Goal: Check status: Check status

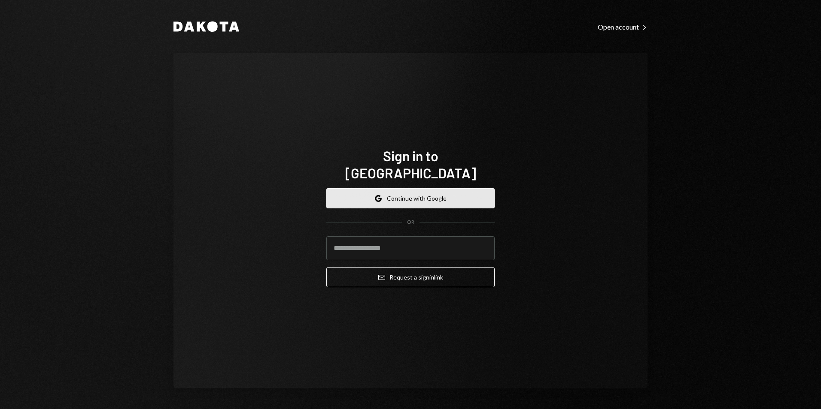
click at [417, 197] on button "Google Continue with Google" at bounding box center [410, 198] width 168 height 20
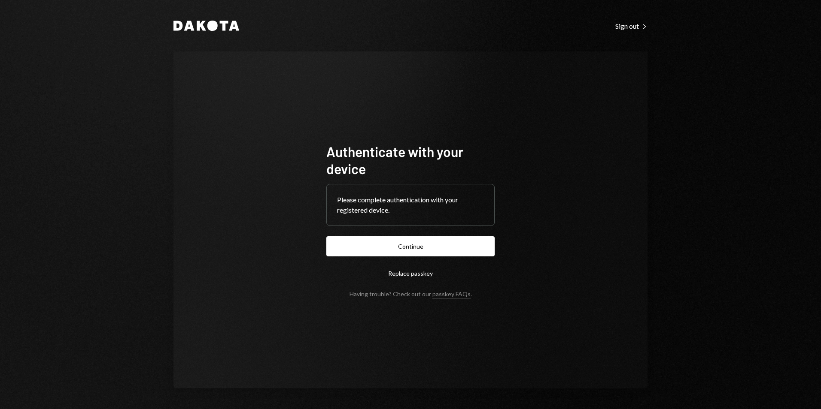
click at [430, 249] on button "Continue" at bounding box center [410, 246] width 168 height 20
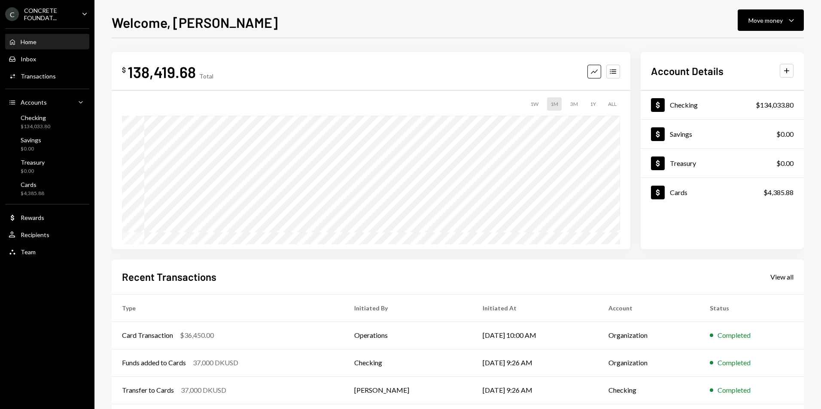
click at [85, 15] on icon "Main" at bounding box center [84, 13] width 4 height 3
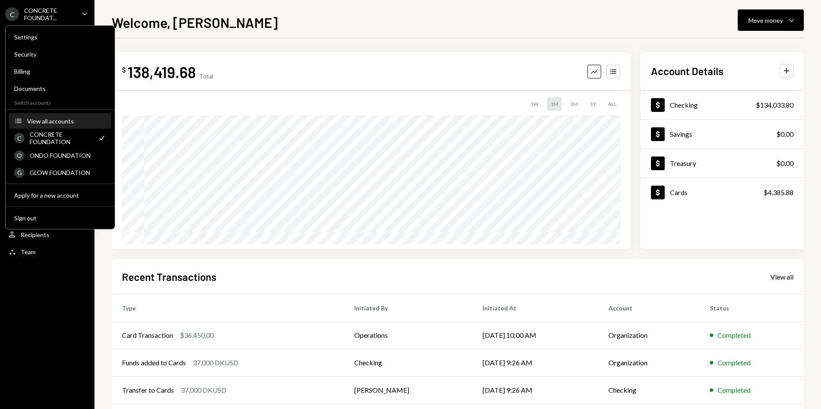
click at [60, 123] on div "View all accounts" at bounding box center [66, 121] width 79 height 7
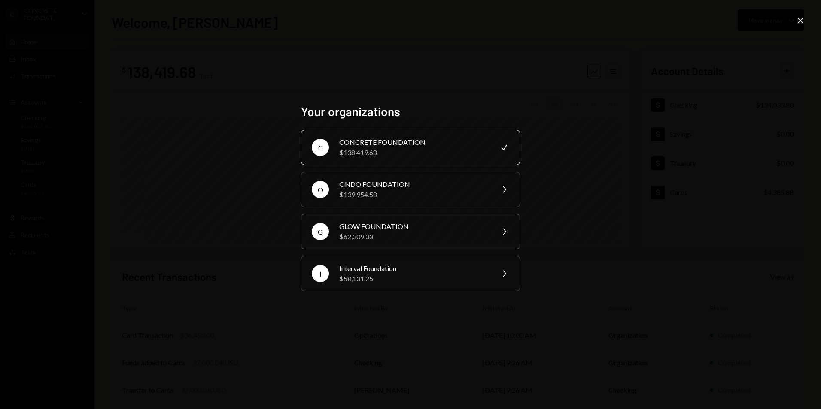
click at [398, 154] on div "$138,419.68" at bounding box center [413, 153] width 149 height 10
click at [425, 153] on div "$138,419.68" at bounding box center [413, 153] width 149 height 10
click at [377, 153] on div "$138,419.68" at bounding box center [413, 153] width 149 height 10
click at [801, 19] on icon at bounding box center [800, 21] width 6 height 6
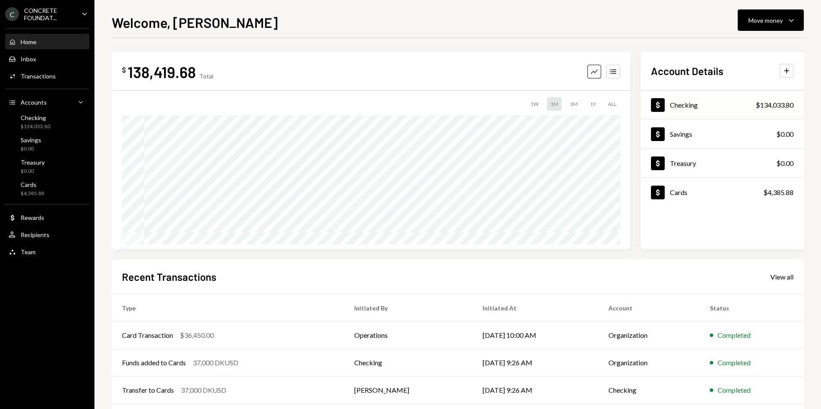
click at [704, 108] on div "Dollar Checking $134,033.80" at bounding box center [721, 105] width 163 height 28
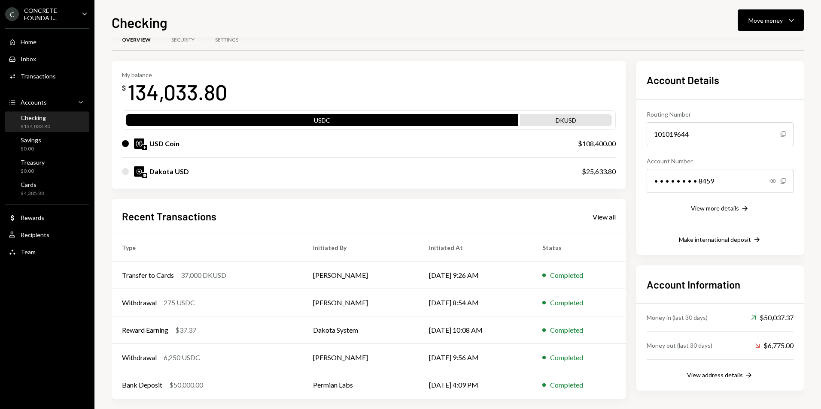
scroll to position [24, 0]
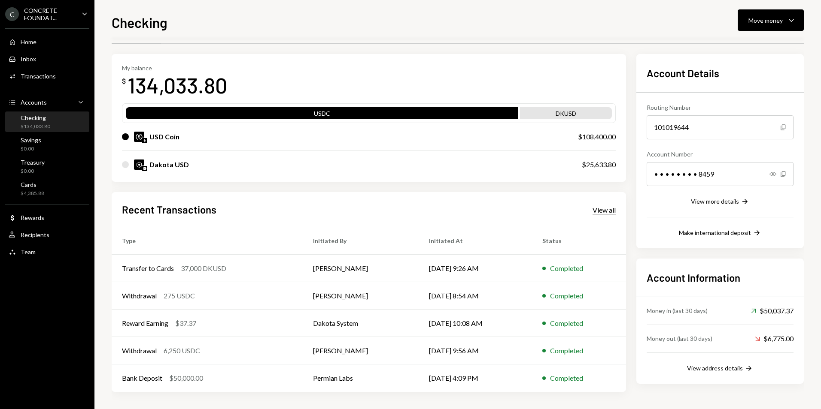
click at [601, 212] on div "View all" at bounding box center [603, 210] width 23 height 9
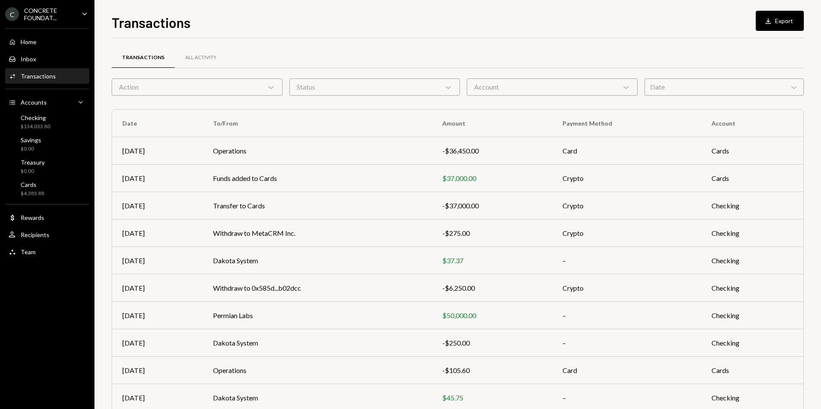
click at [271, 89] on icon "Chevron Down" at bounding box center [271, 87] width 9 height 9
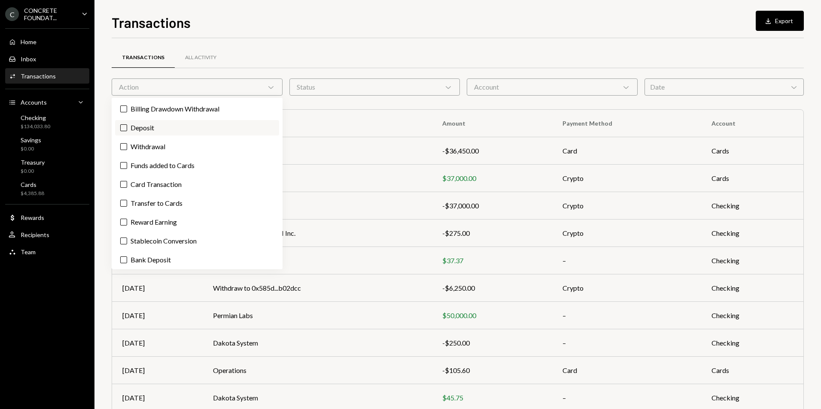
click at [124, 129] on button "Deposit" at bounding box center [123, 127] width 7 height 7
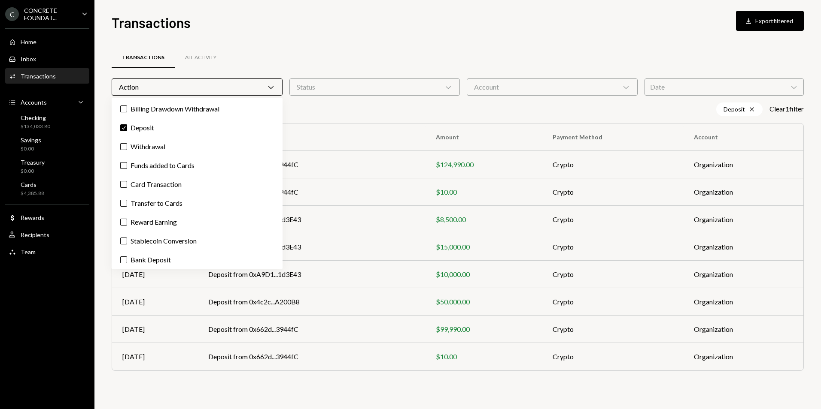
click at [508, 56] on div "Transactions All Activity" at bounding box center [458, 58] width 692 height 22
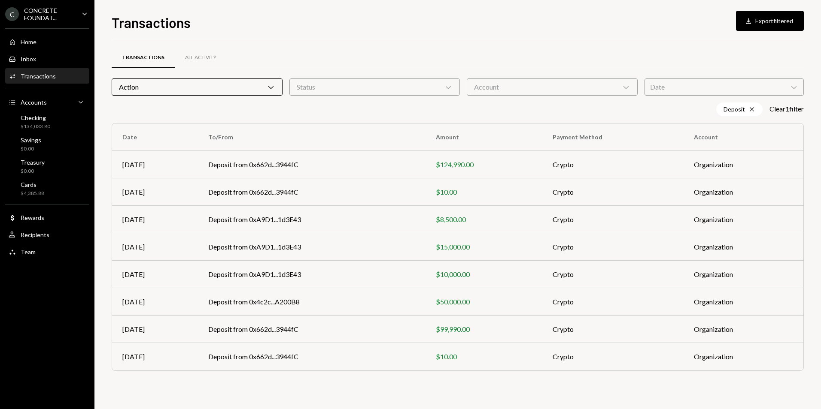
click at [271, 89] on icon at bounding box center [270, 87] width 5 height 3
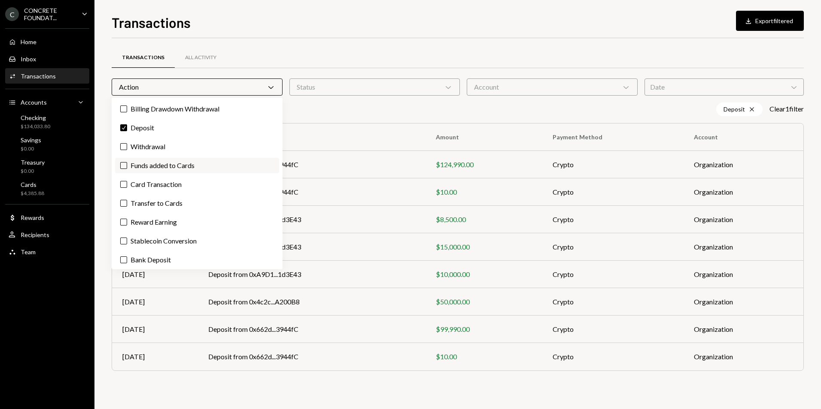
click at [121, 165] on button "Funds added to Cards" at bounding box center [123, 165] width 7 height 7
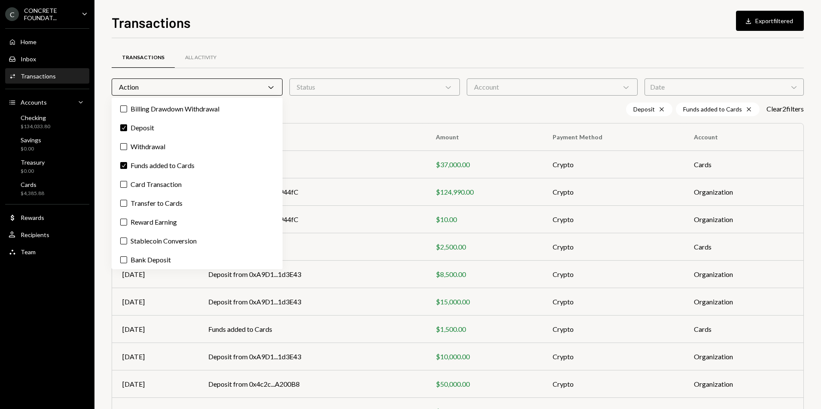
scroll to position [2, 0]
click at [465, 28] on div "Transactions Download Export filtered" at bounding box center [458, 21] width 692 height 19
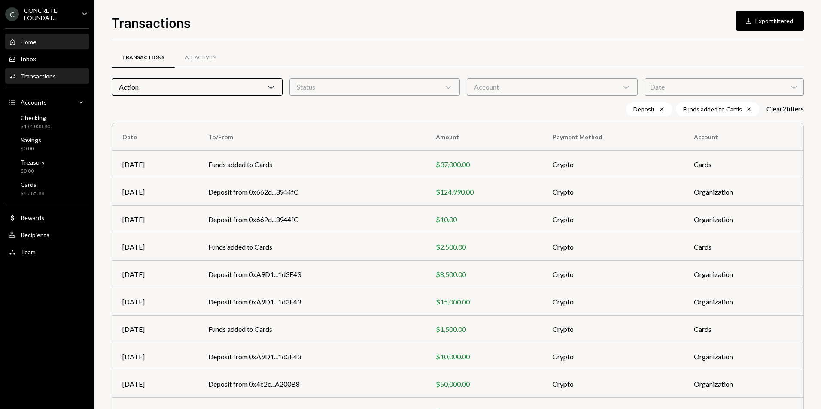
click at [36, 45] on div "Home" at bounding box center [29, 41] width 16 height 7
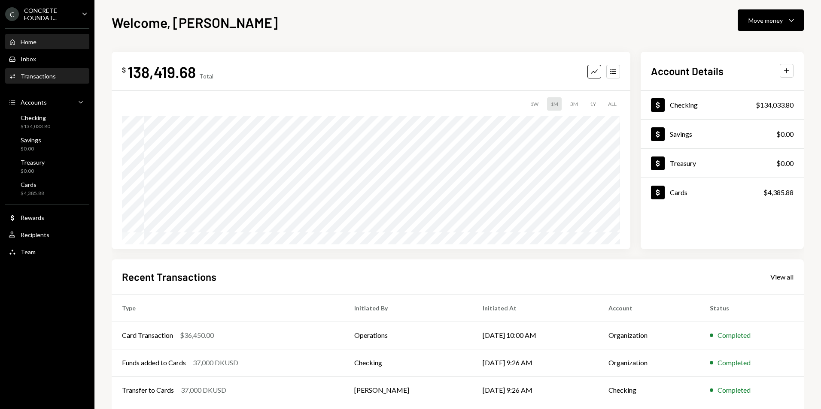
click at [48, 71] on div "Activities Transactions" at bounding box center [47, 76] width 77 height 15
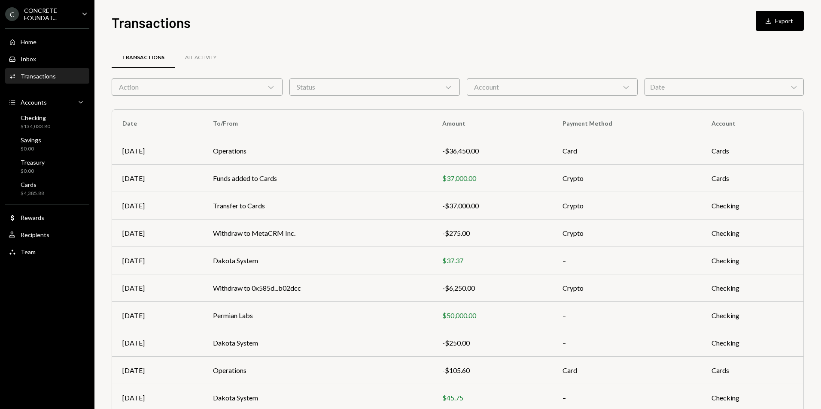
click at [275, 89] on icon "Chevron Down" at bounding box center [271, 87] width 9 height 9
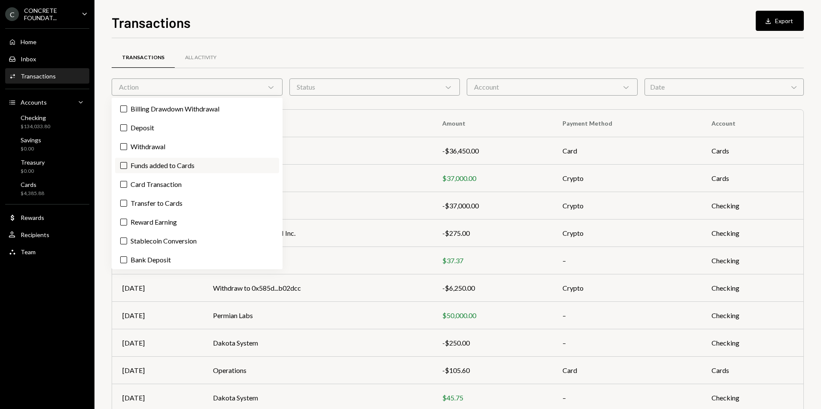
click at [126, 166] on button "Funds added to Cards" at bounding box center [123, 165] width 7 height 7
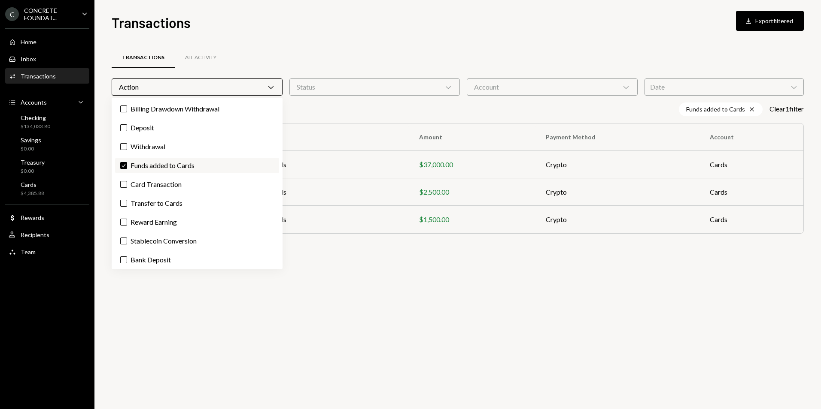
click at [126, 170] on label "Check Funds added to Cards" at bounding box center [197, 165] width 164 height 15
click at [126, 169] on button "Check" at bounding box center [123, 165] width 7 height 7
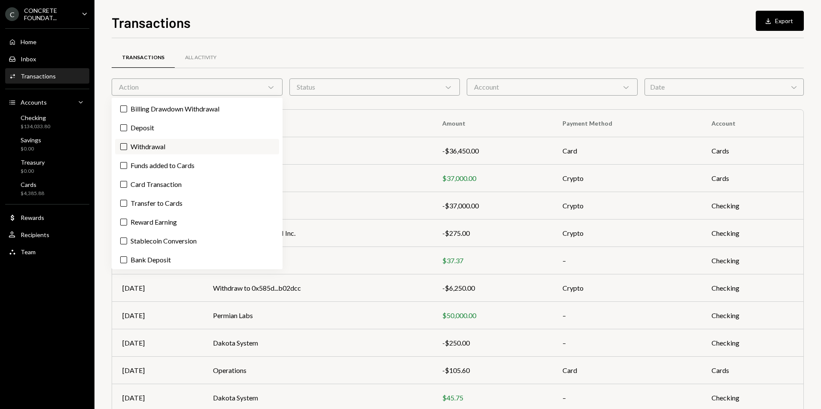
click at [127, 151] on label "Withdrawal" at bounding box center [197, 146] width 164 height 15
click at [127, 150] on button "Withdrawal" at bounding box center [123, 146] width 7 height 7
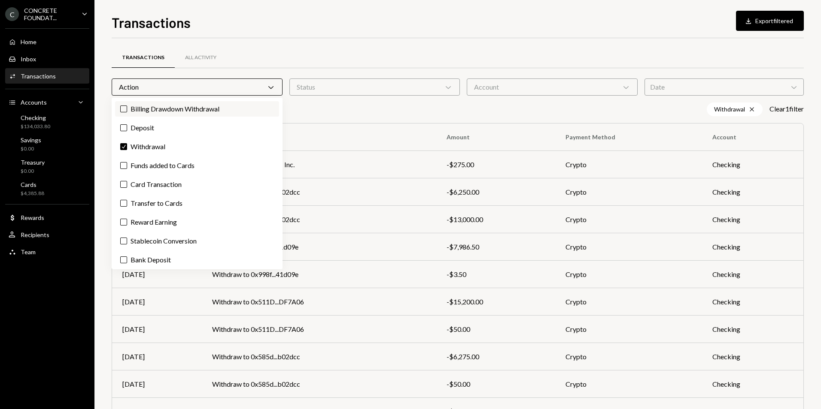
click at [130, 112] on label "Billing Drawdown Withdrawal" at bounding box center [197, 108] width 164 height 15
click at [127, 112] on button "Billing Drawdown Withdrawal" at bounding box center [123, 109] width 7 height 7
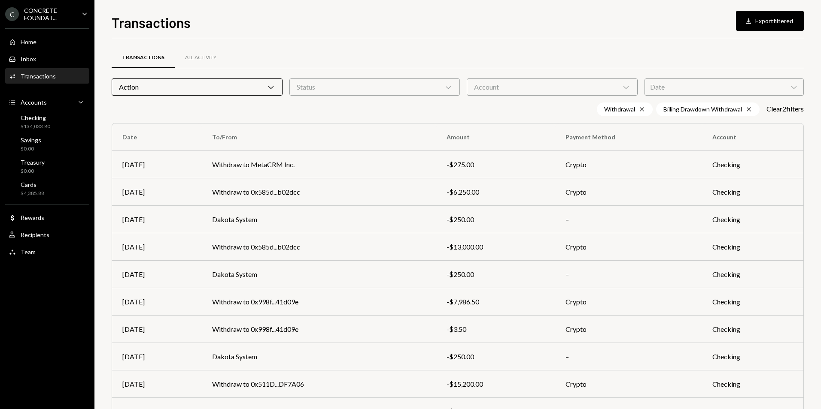
drag, startPoint x: 385, startPoint y: 45, endPoint x: 391, endPoint y: 50, distance: 8.2
click at [385, 45] on div "Transactions All Activity Action Chevron Down Status Chevron Down Account Chevr…" at bounding box center [458, 250] width 692 height 424
click at [269, 89] on icon "Chevron Down" at bounding box center [271, 87] width 9 height 9
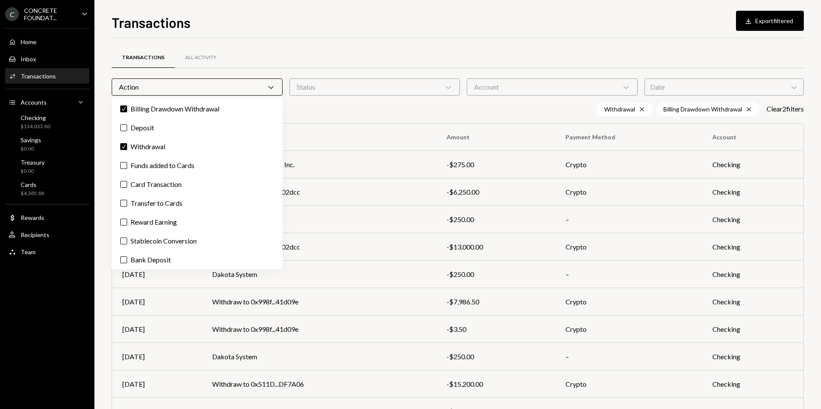
scroll to position [2, 0]
click at [128, 145] on label "Check Withdrawal" at bounding box center [197, 144] width 164 height 15
click at [127, 145] on button "Check" at bounding box center [123, 145] width 7 height 7
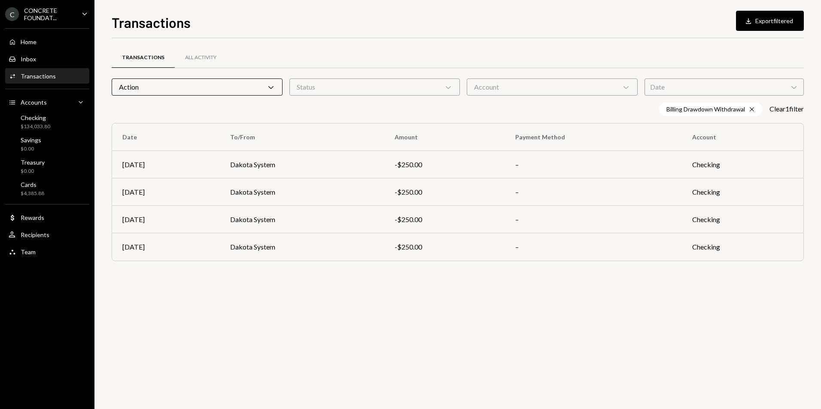
click at [318, 51] on div "Transactions All Activity" at bounding box center [458, 58] width 692 height 22
click at [274, 89] on icon "Chevron Down" at bounding box center [271, 87] width 9 height 9
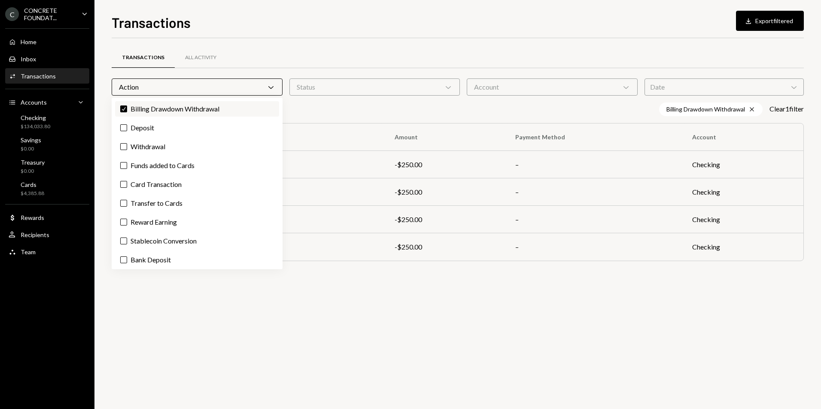
click at [126, 110] on button "Check" at bounding box center [123, 109] width 7 height 7
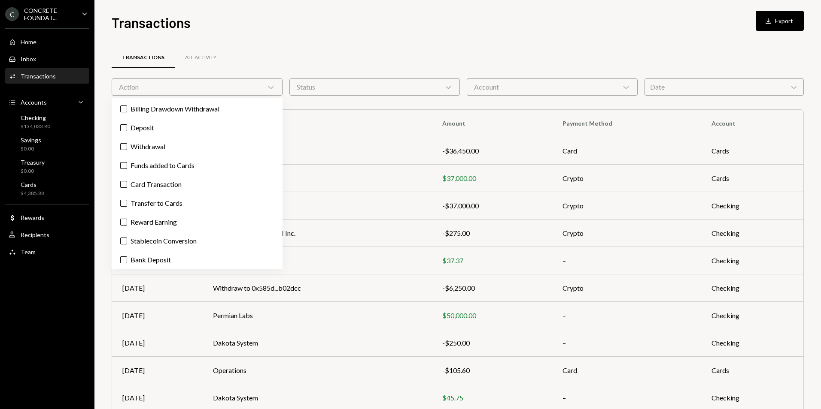
click at [399, 44] on div "Transactions All Activity Action Chevron Down Status Chevron Down Account Chevr…" at bounding box center [458, 243] width 692 height 410
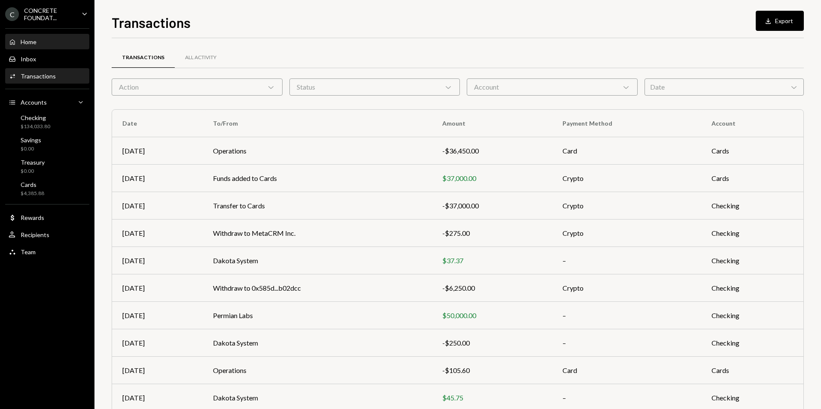
click at [36, 43] on div "Home" at bounding box center [29, 41] width 16 height 7
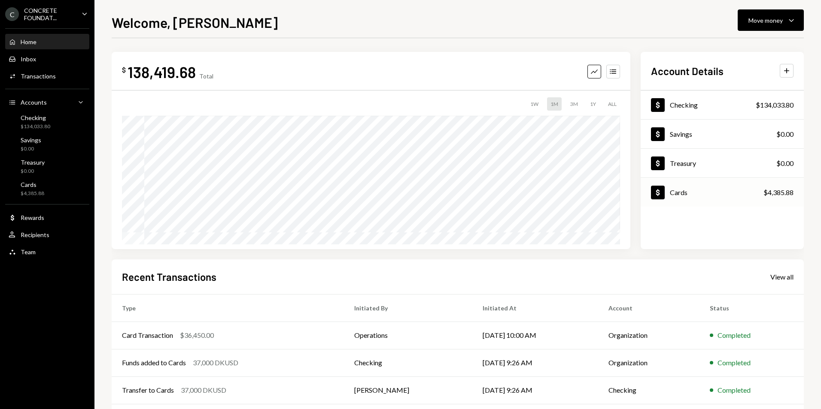
click at [706, 193] on div "Dollar Cards $4,385.88" at bounding box center [721, 193] width 163 height 28
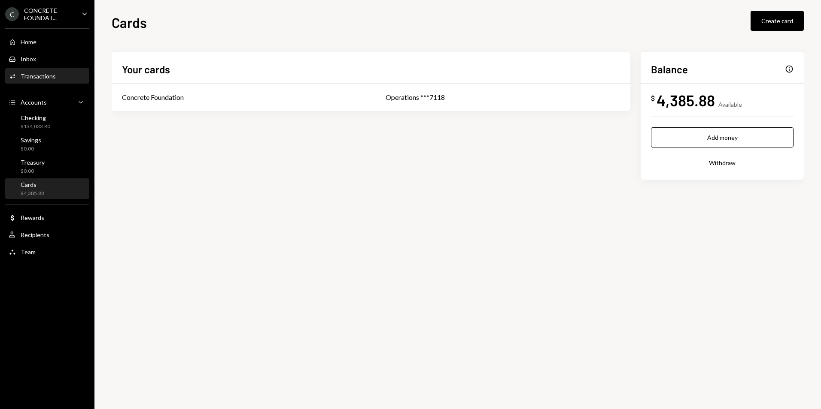
click at [51, 73] on div "Transactions" at bounding box center [38, 76] width 35 height 7
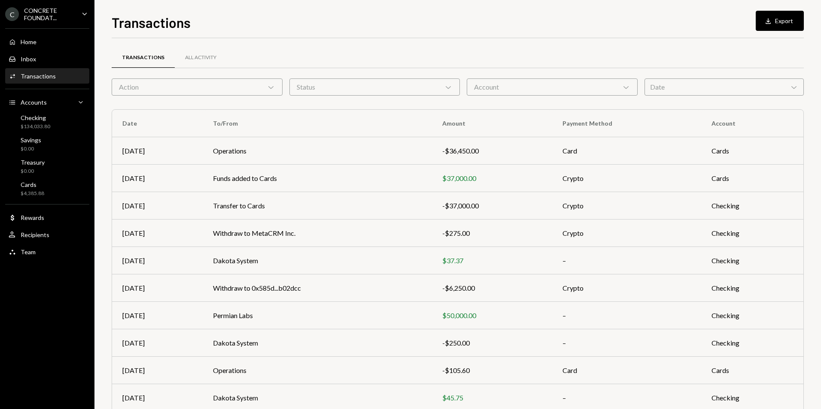
click at [273, 89] on icon "Chevron Down" at bounding box center [271, 87] width 9 height 9
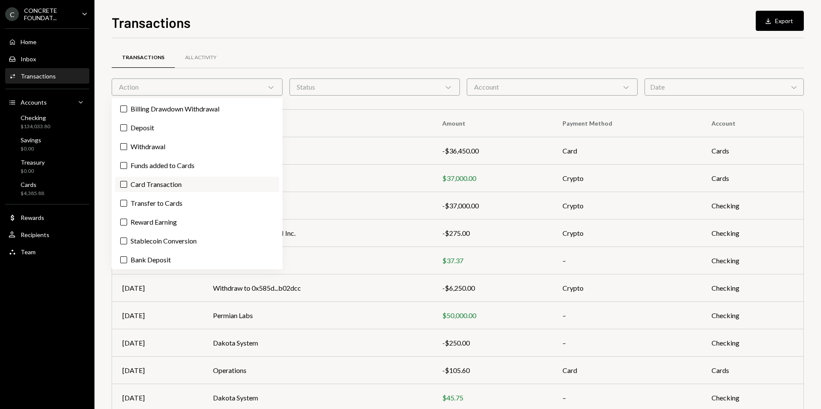
click at [122, 186] on button "Card Transaction" at bounding box center [123, 184] width 7 height 7
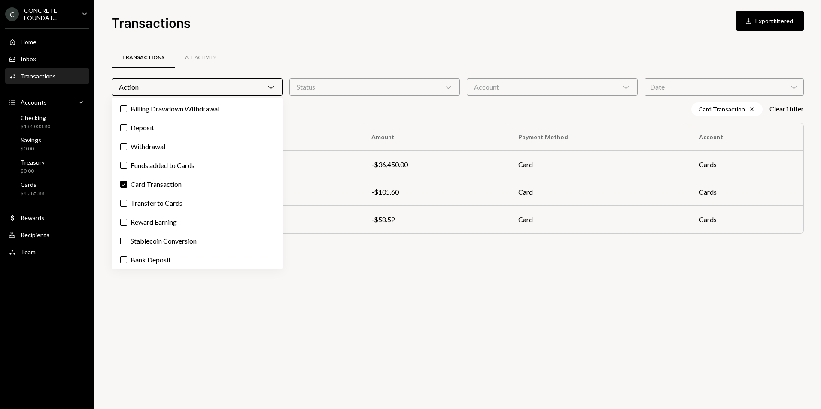
drag, startPoint x: 478, startPoint y: 321, endPoint x: 480, endPoint y: 312, distance: 9.3
click at [479, 321] on div "Transactions All Activity Action Chevron Down Status Chevron Down Account Chevr…" at bounding box center [458, 223] width 692 height 371
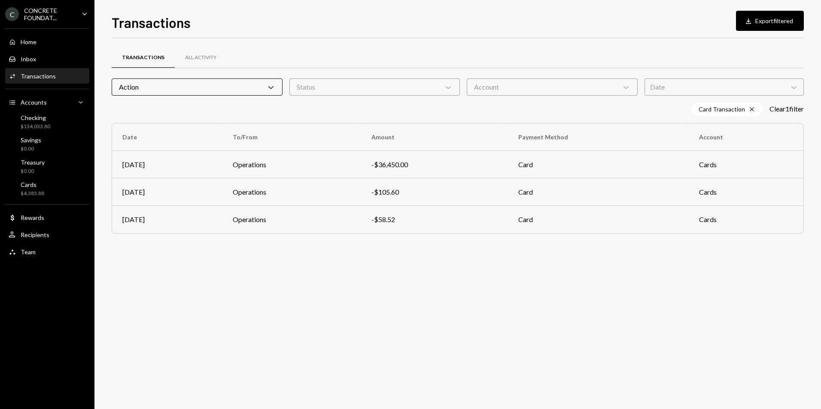
click at [274, 87] on icon "Chevron Down" at bounding box center [271, 87] width 9 height 9
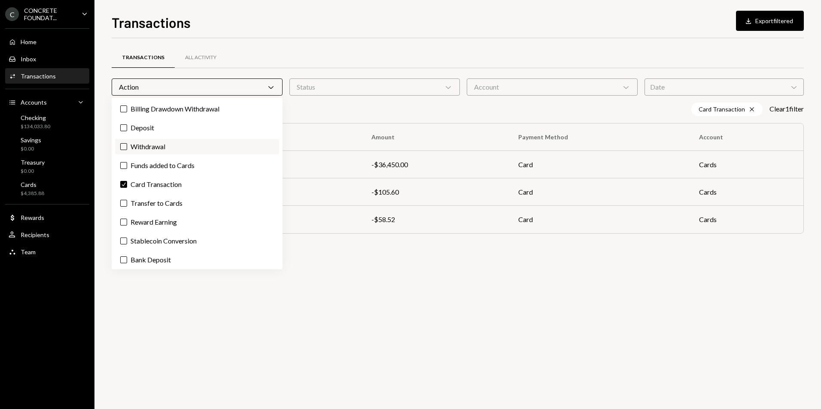
click at [123, 149] on button "Withdrawal" at bounding box center [123, 146] width 7 height 7
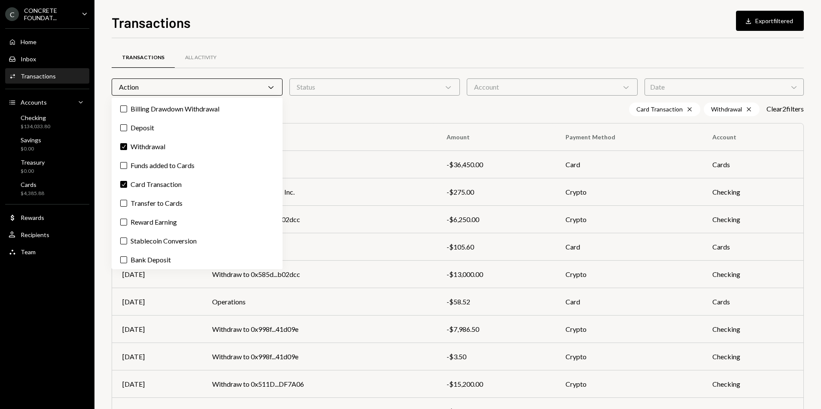
click at [467, 51] on div "Transactions All Activity" at bounding box center [458, 58] width 692 height 22
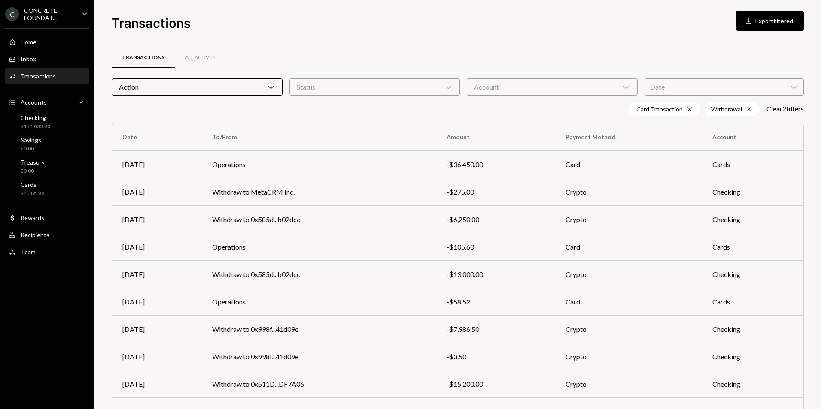
click at [275, 89] on div "Action Chevron Down" at bounding box center [197, 87] width 171 height 17
click at [414, 44] on div "Transactions All Activity Action Chevron Down Status Chevron Down Account Chevr…" at bounding box center [458, 250] width 692 height 424
click at [686, 112] on icon "Cross" at bounding box center [689, 109] width 7 height 7
click at [754, 110] on div "Withdrawal Cross" at bounding box center [734, 110] width 56 height 14
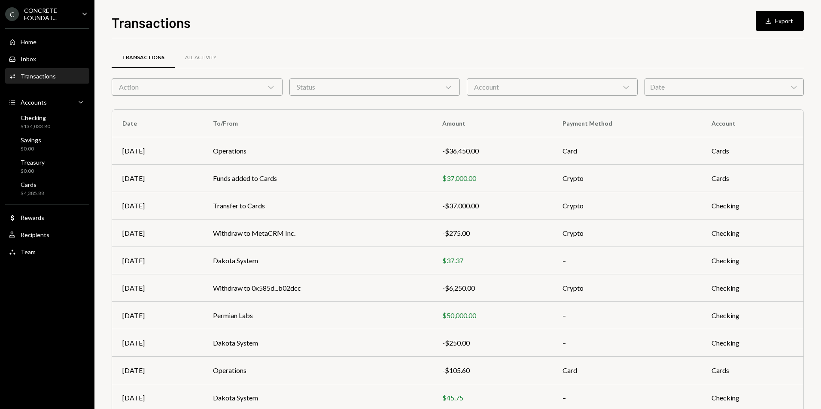
click at [272, 92] on div "Action Chevron Down" at bounding box center [197, 87] width 171 height 17
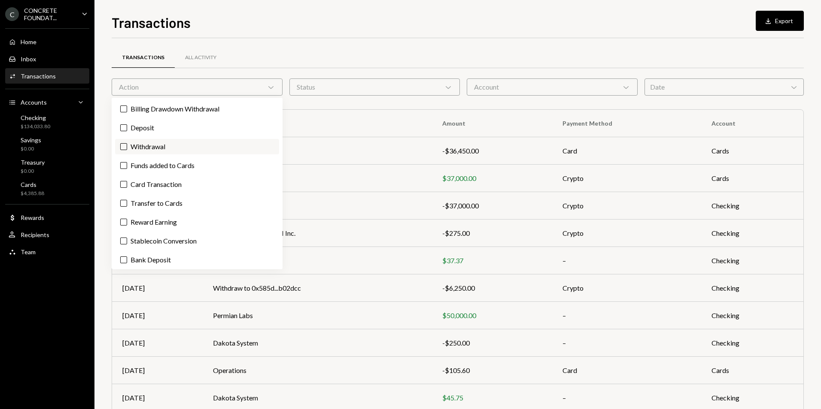
click at [121, 151] on label "Withdrawal" at bounding box center [197, 146] width 164 height 15
click at [121, 150] on button "Withdrawal" at bounding box center [123, 146] width 7 height 7
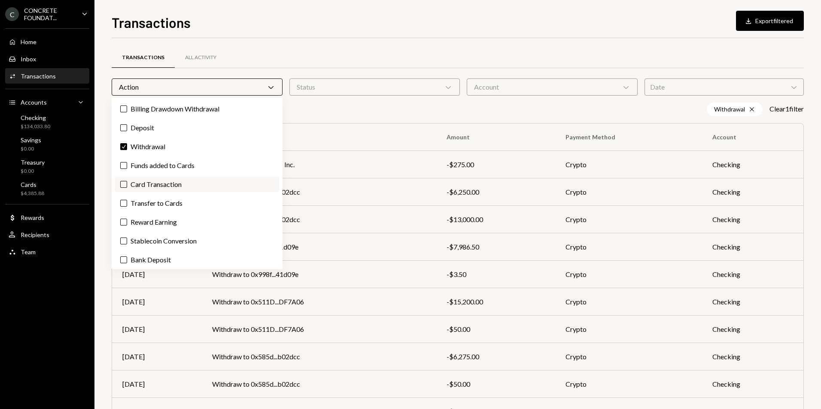
click at [123, 186] on button "Card Transaction" at bounding box center [123, 184] width 7 height 7
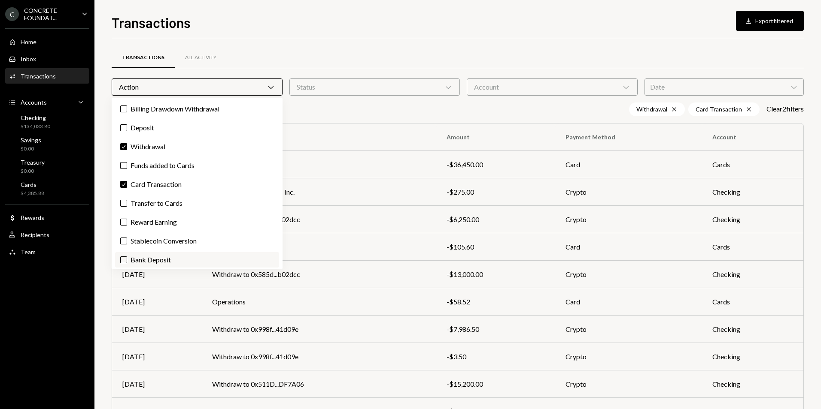
scroll to position [2, 0]
drag, startPoint x: 124, startPoint y: 231, endPoint x: 123, endPoint y: 235, distance: 4.4
click at [124, 231] on div "Billing Drawdown Withdrawal Deposit Check Withdrawal Funds added to Cards Check…" at bounding box center [197, 184] width 171 height 172
click at [126, 241] on button "Stablecoin Conversion" at bounding box center [123, 239] width 7 height 7
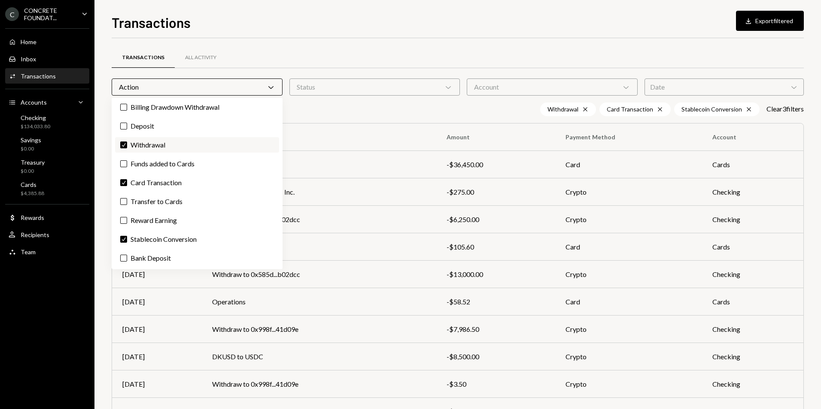
scroll to position [0, 0]
click at [127, 106] on label "Billing Drawdown Withdrawal" at bounding box center [197, 108] width 164 height 15
click at [127, 106] on button "Billing Drawdown Withdrawal" at bounding box center [123, 109] width 7 height 7
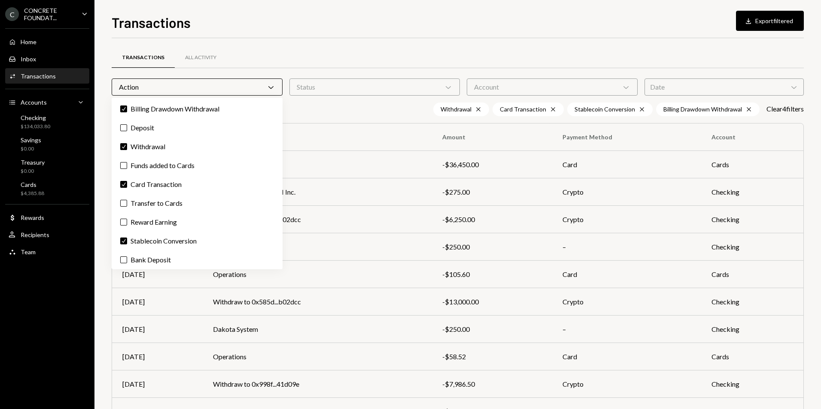
click at [358, 24] on div "Transactions Download Export filtered" at bounding box center [458, 21] width 692 height 19
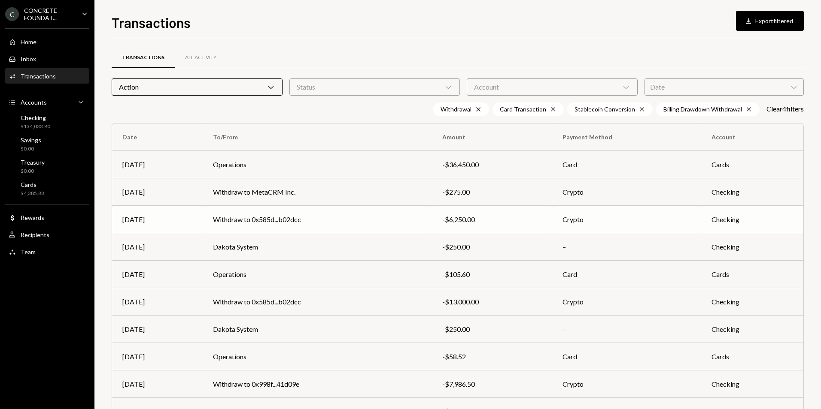
click at [291, 224] on td "Withdraw to 0x585d...b02dcc" at bounding box center [317, 219] width 229 height 27
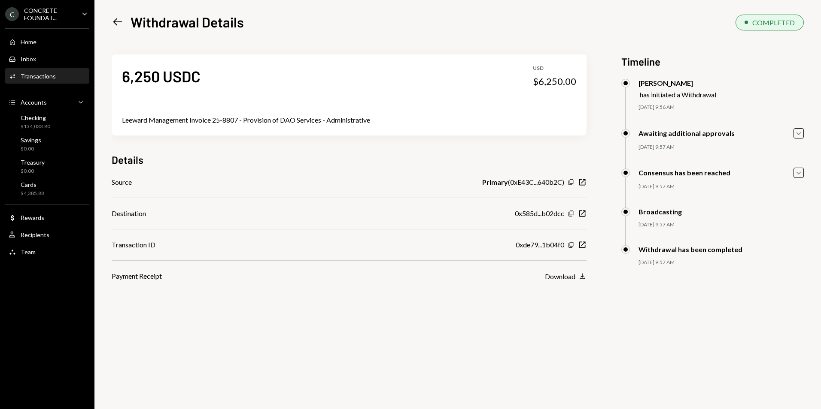
click at [119, 25] on icon "Left Arrow" at bounding box center [118, 22] width 12 height 12
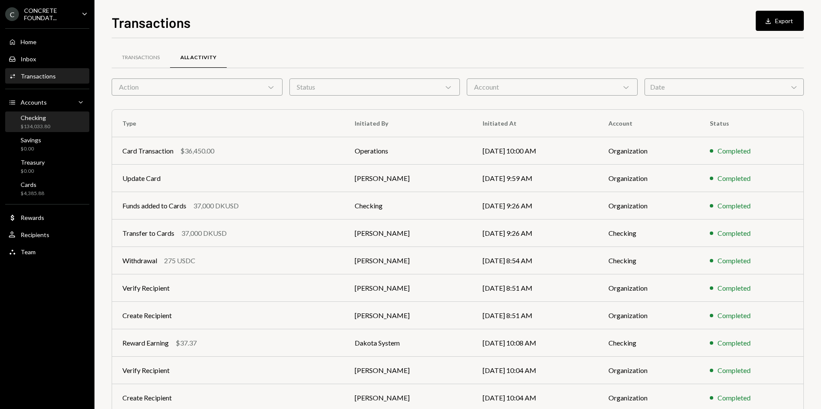
click at [47, 125] on div "$134,033.80" at bounding box center [36, 126] width 30 height 7
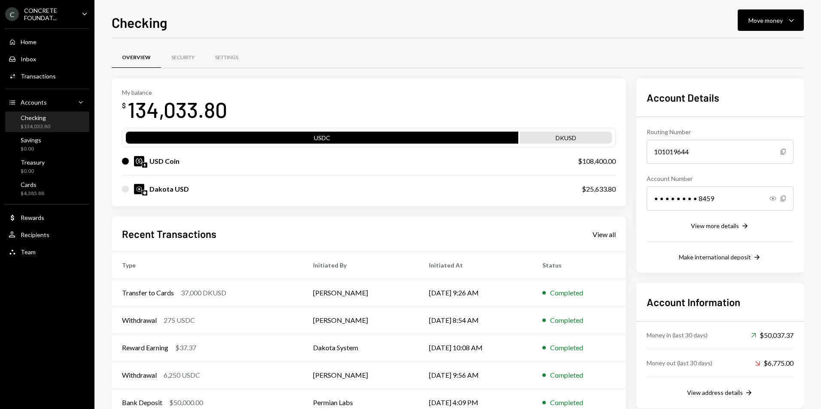
click at [44, 120] on div "Checking" at bounding box center [36, 117] width 30 height 7
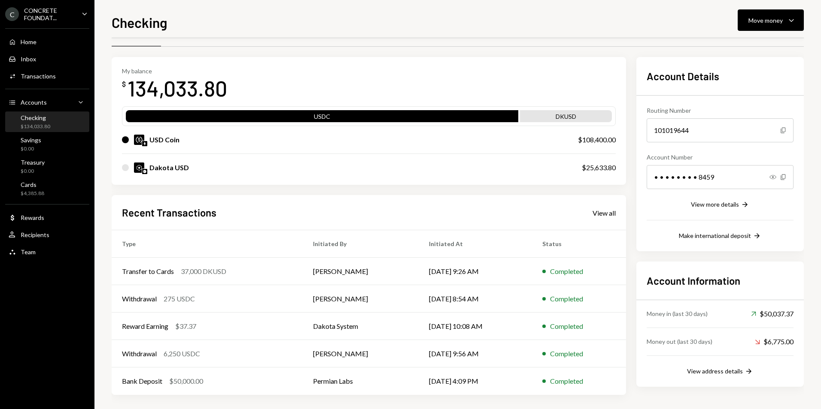
scroll to position [24, 0]
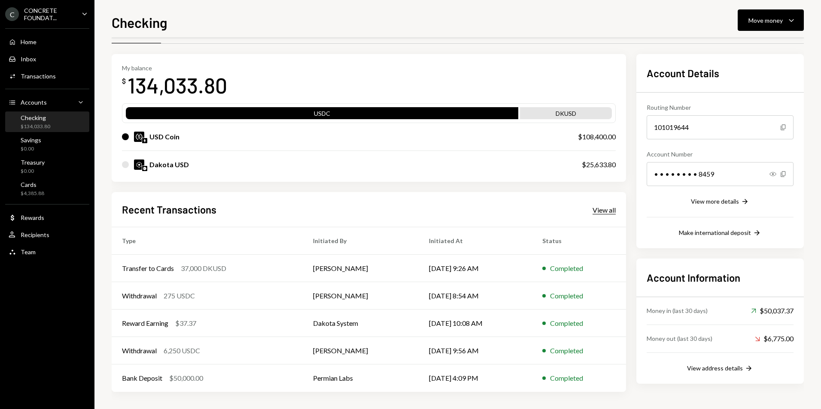
click at [610, 210] on div "View all" at bounding box center [603, 210] width 23 height 9
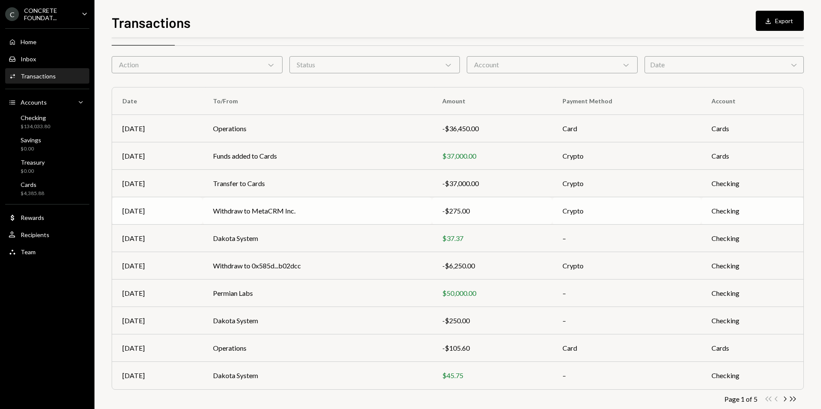
scroll to position [39, 0]
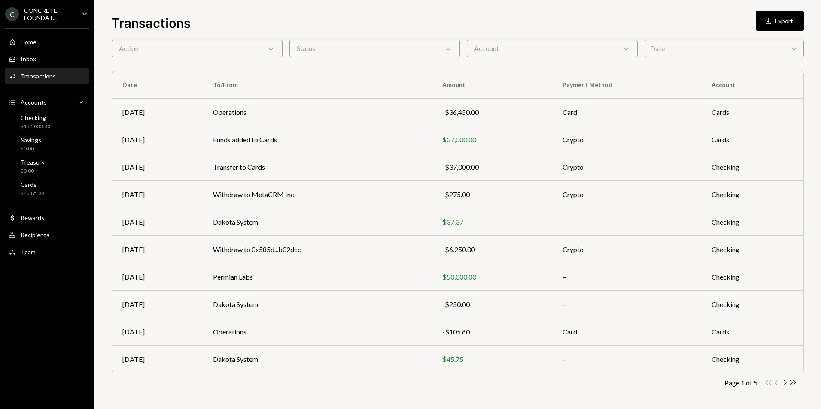
click at [81, 17] on icon "Caret Down" at bounding box center [84, 13] width 9 height 9
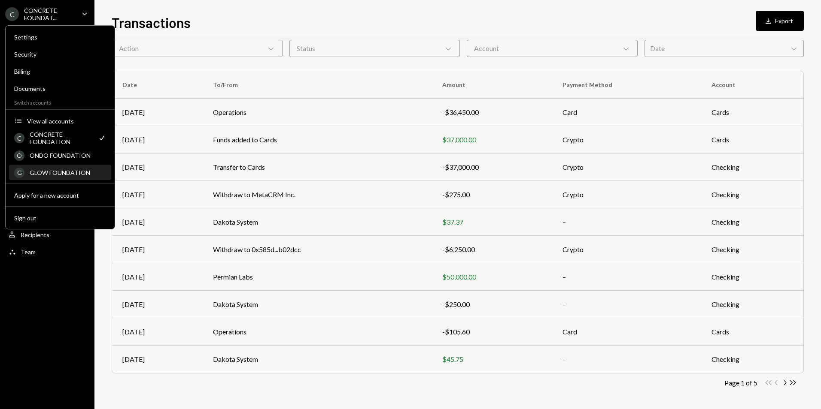
click at [78, 173] on div "GLOW FOUNDATION" at bounding box center [68, 172] width 76 height 7
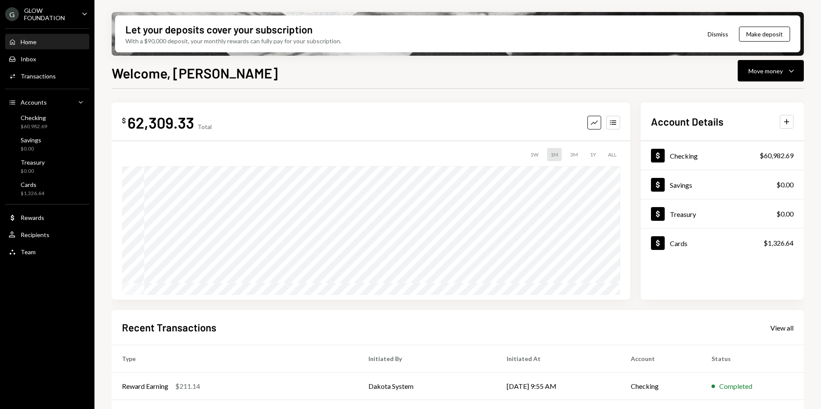
click at [75, 17] on div "G GLOW FOUNDATION Caret Down" at bounding box center [47, 14] width 94 height 15
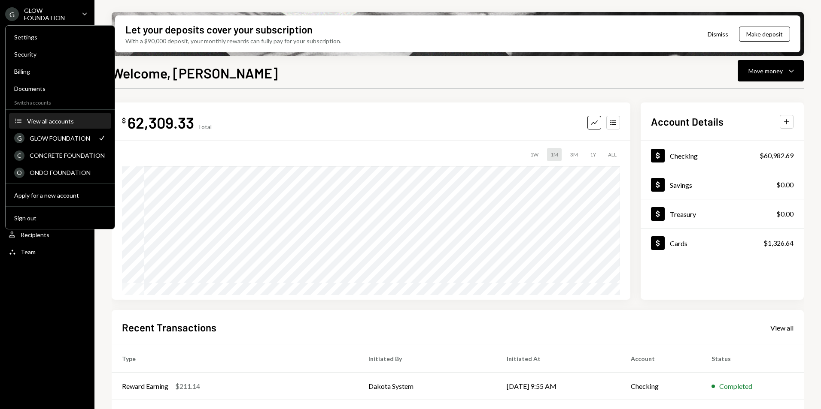
click at [49, 121] on div "View all accounts" at bounding box center [66, 121] width 79 height 7
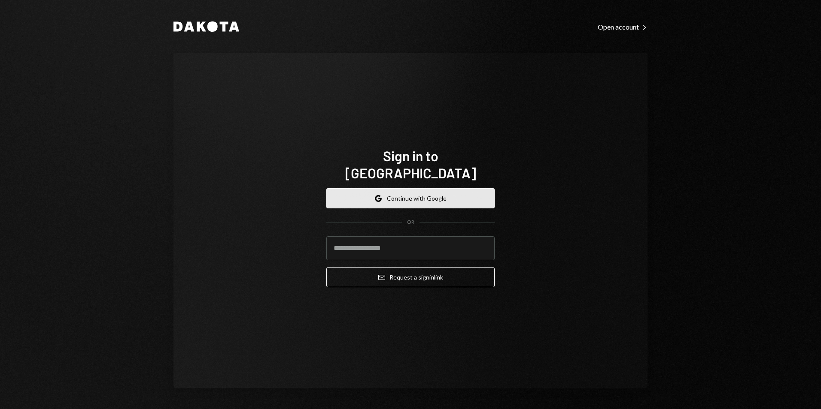
click at [402, 188] on button "Google Continue with Google" at bounding box center [410, 198] width 168 height 20
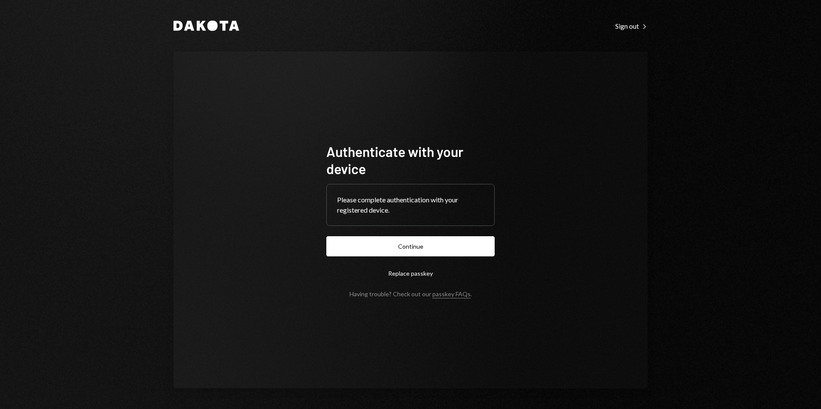
click at [409, 249] on button "Continue" at bounding box center [410, 246] width 168 height 20
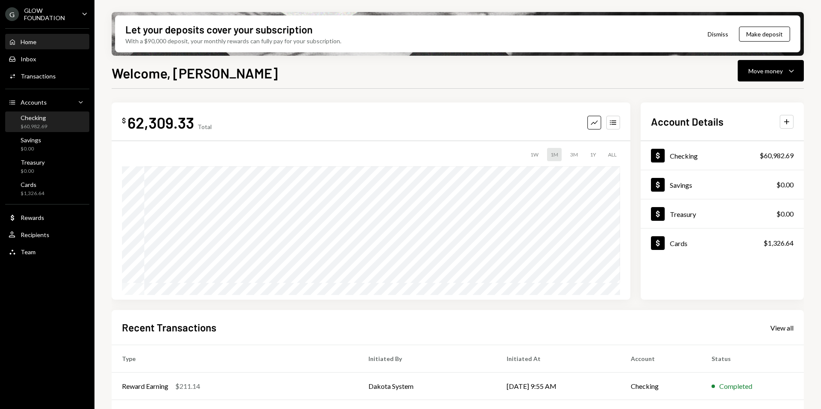
click at [48, 120] on div "Checking $60,982.69" at bounding box center [47, 122] width 77 height 16
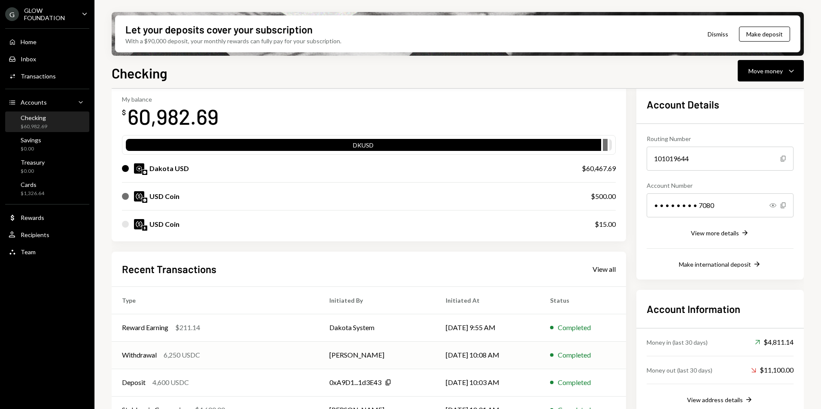
scroll to position [93, 0]
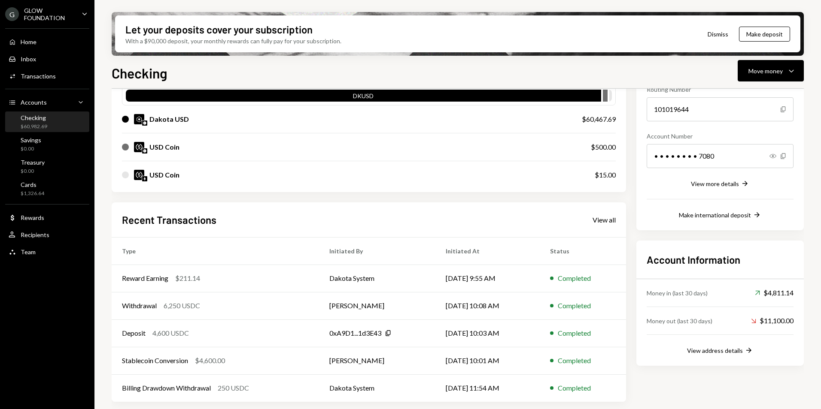
click at [610, 224] on div "Recent Transactions View all" at bounding box center [369, 220] width 494 height 14
click at [609, 221] on div "View all" at bounding box center [603, 220] width 23 height 9
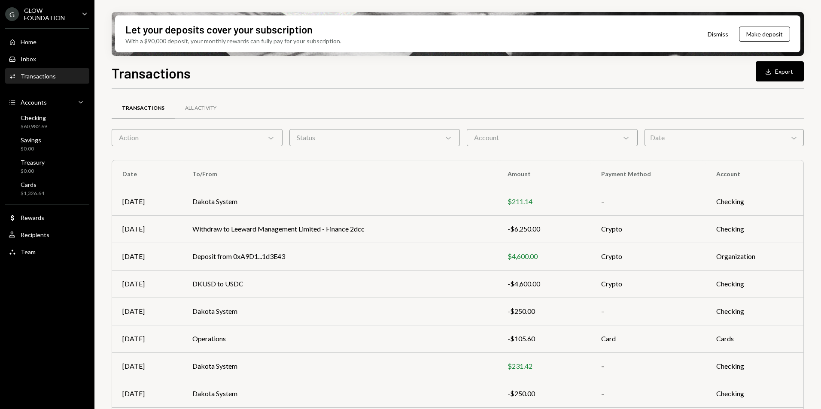
click at [78, 10] on div "G GLOW FOUNDATION Caret Down" at bounding box center [47, 14] width 94 height 15
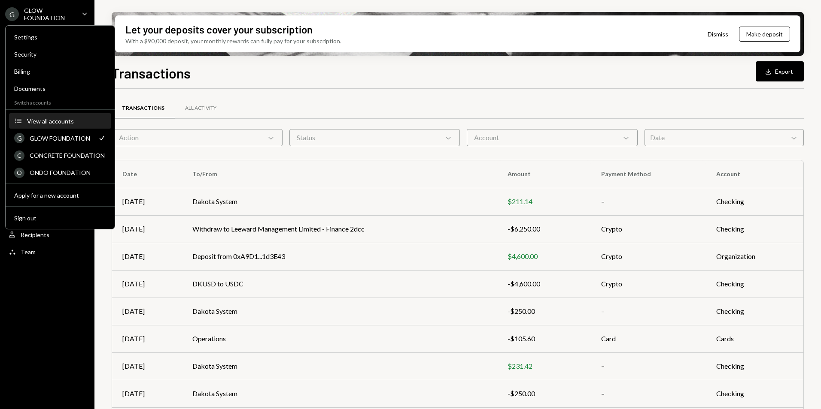
click at [50, 122] on div "View all accounts" at bounding box center [66, 121] width 79 height 7
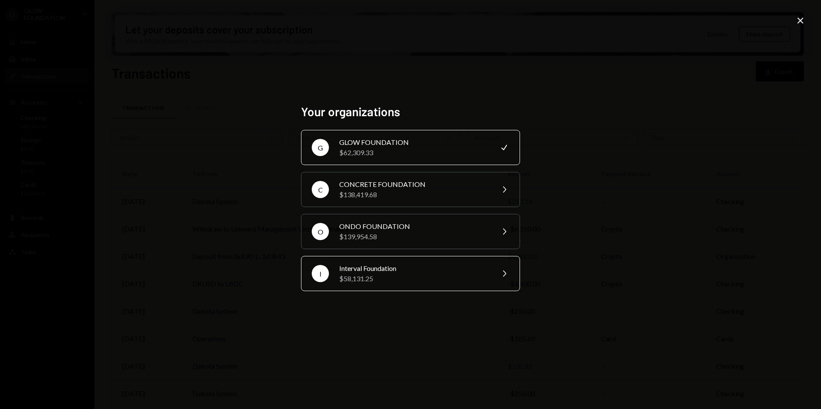
click at [400, 275] on div "$58,131.25" at bounding box center [413, 279] width 149 height 10
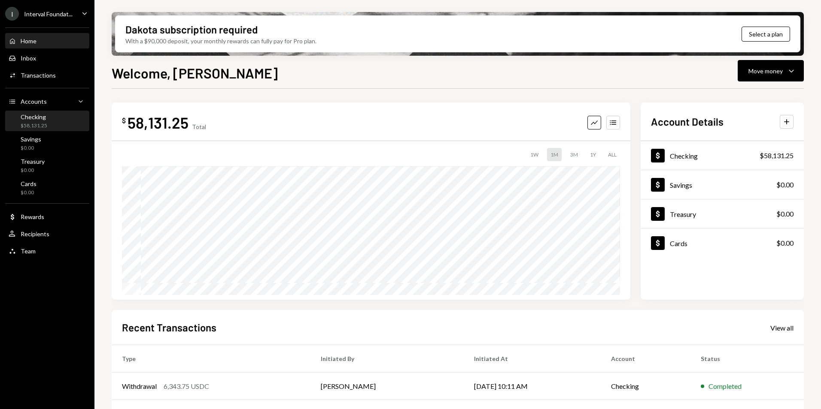
click at [43, 122] on div "$58,131.25" at bounding box center [34, 125] width 27 height 7
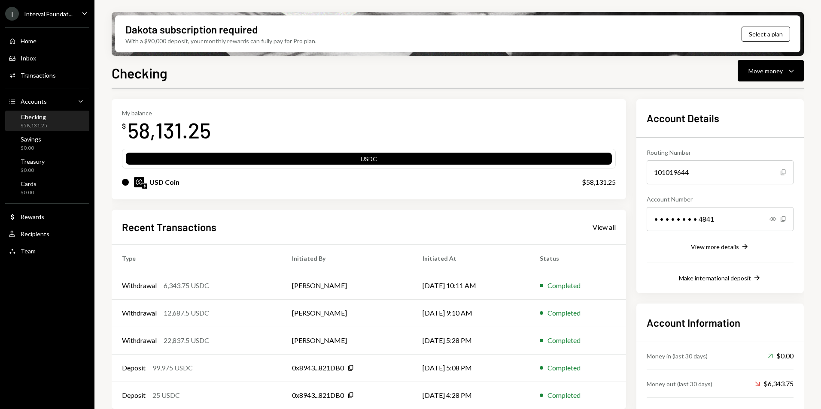
scroll to position [57, 0]
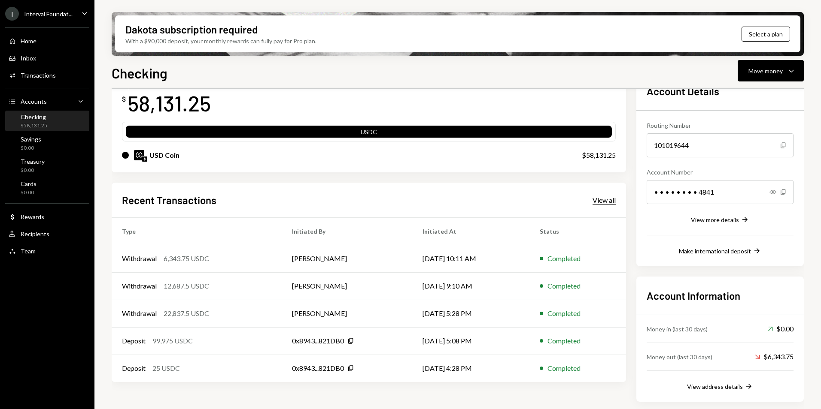
click at [604, 201] on div "View all" at bounding box center [603, 200] width 23 height 9
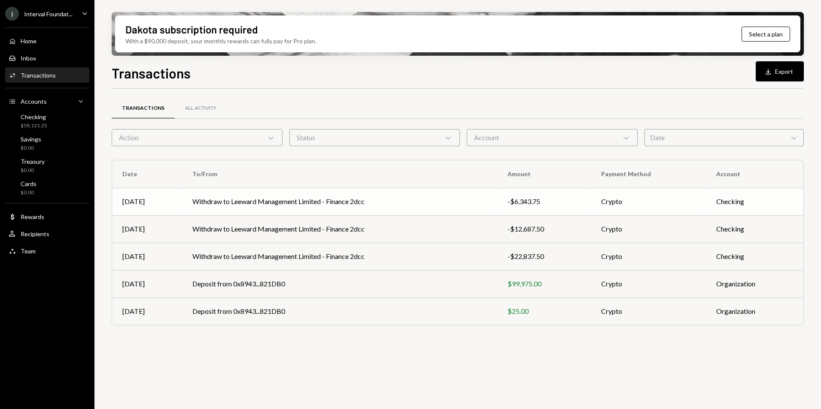
click at [412, 206] on td "Withdraw to Leeward Management Limited - Finance 2dcc" at bounding box center [339, 201] width 315 height 27
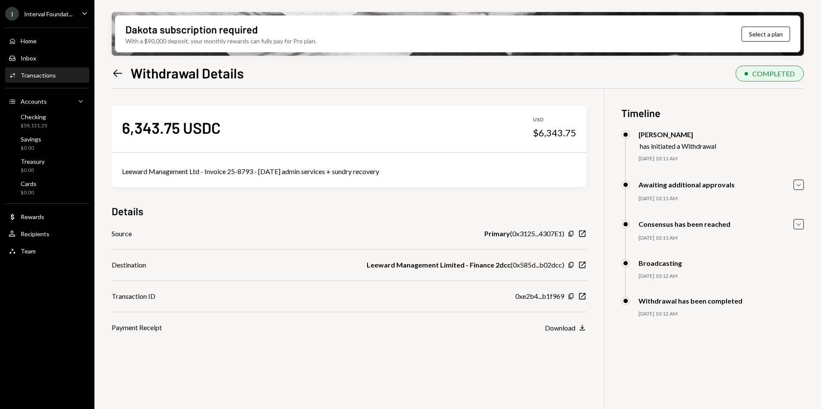
click at [437, 85] on div "Left Arrow Withdrawal Details COMPLETED 6,343.75 USDC USD $6,343.75 Leeward Man…" at bounding box center [458, 261] width 692 height 397
